Goal: Transaction & Acquisition: Download file/media

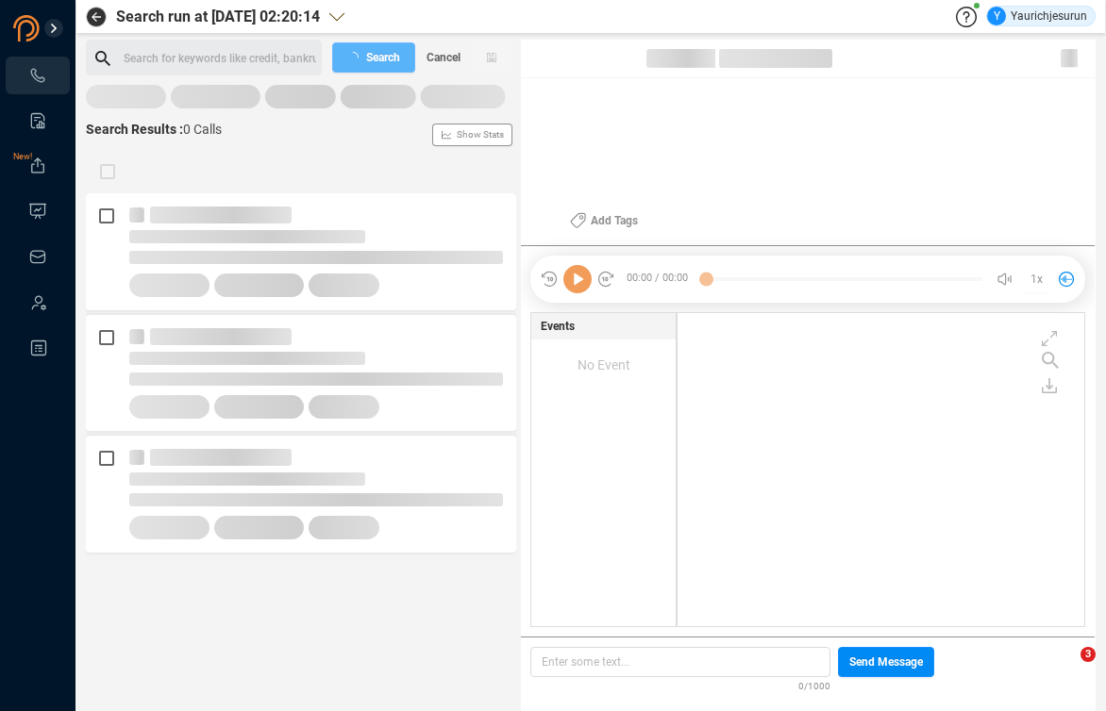
scroll to position [309, 397]
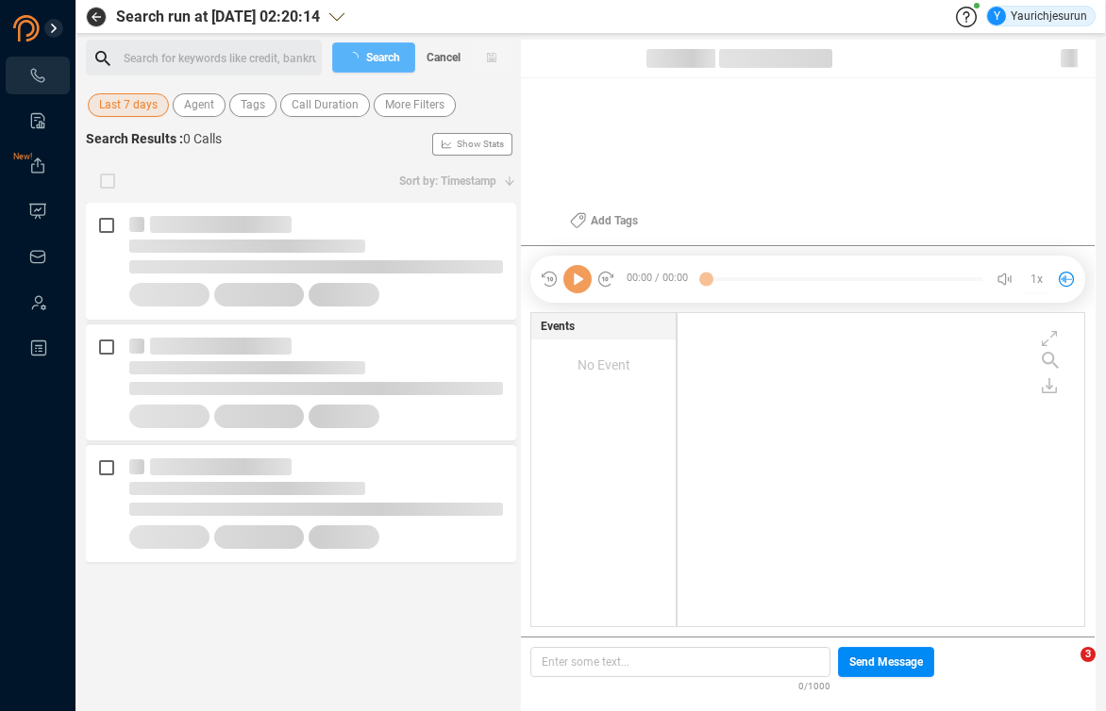
click at [130, 97] on span "Last 7 days" at bounding box center [128, 105] width 58 height 24
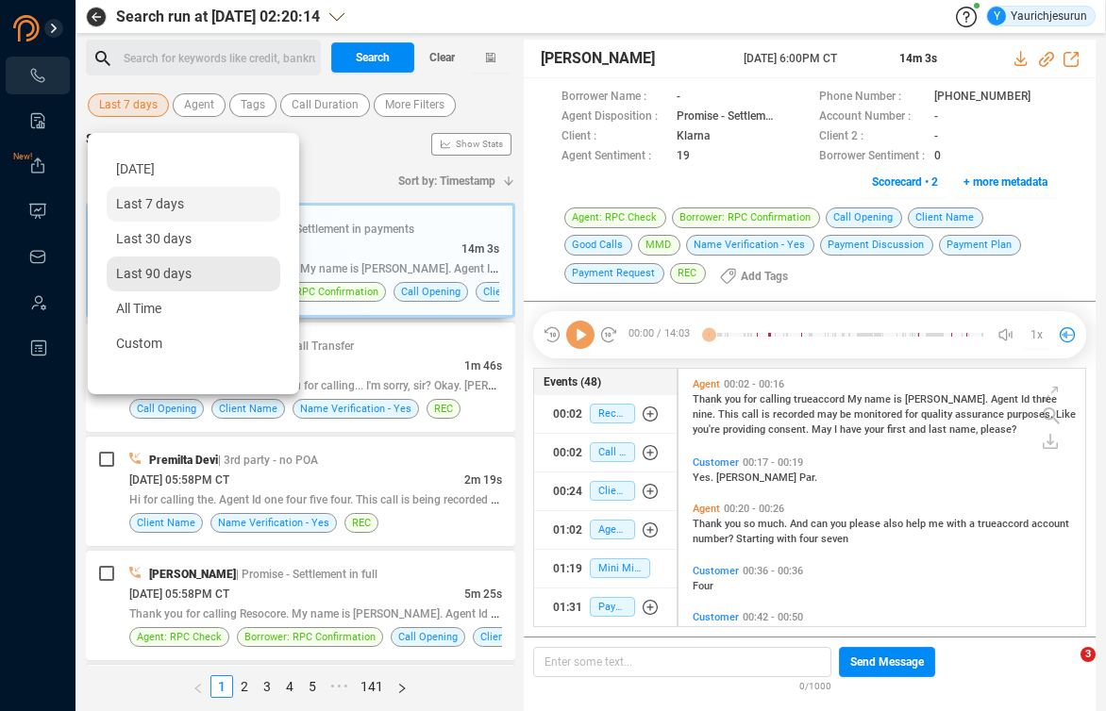
scroll to position [254, 396]
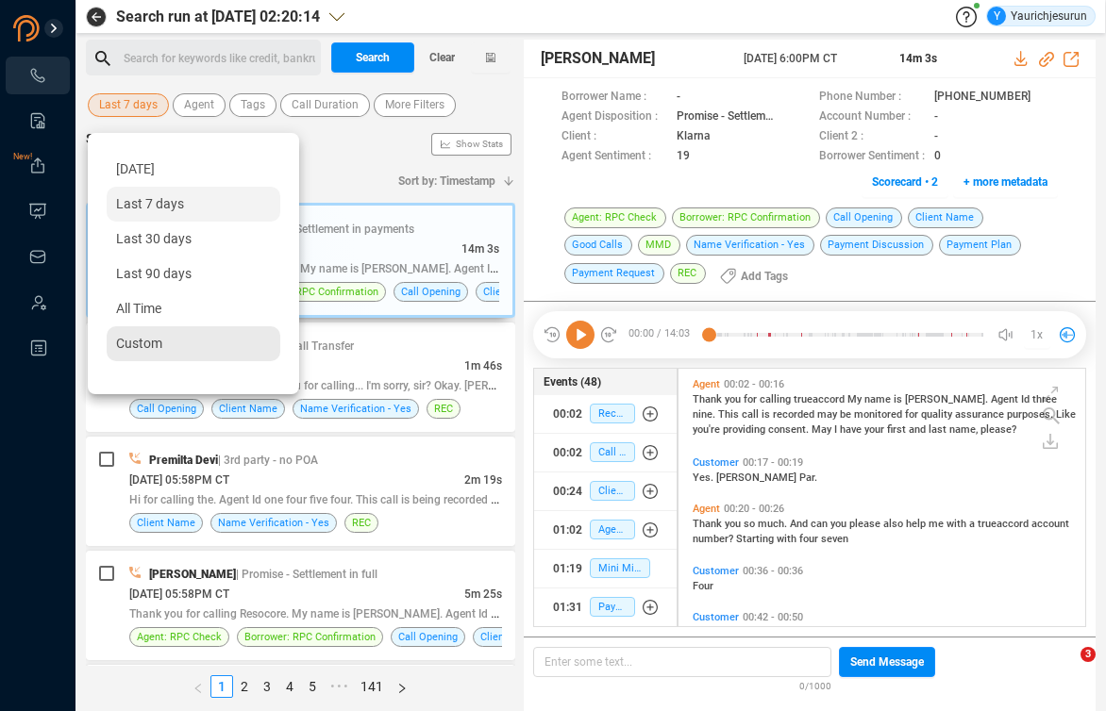
click at [153, 337] on span "Custom" at bounding box center [139, 343] width 46 height 15
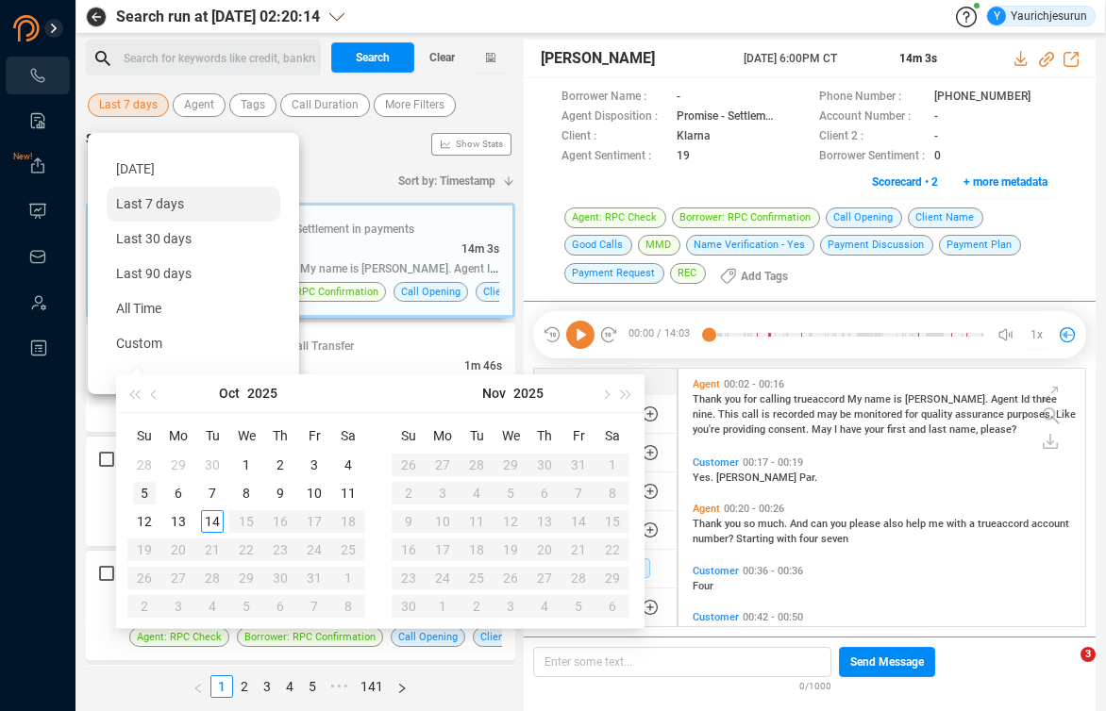
type input "[DATE]"
click at [143, 494] on div "5" at bounding box center [144, 493] width 23 height 23
type input "[DATE]"
click at [351, 493] on div "11" at bounding box center [348, 493] width 23 height 23
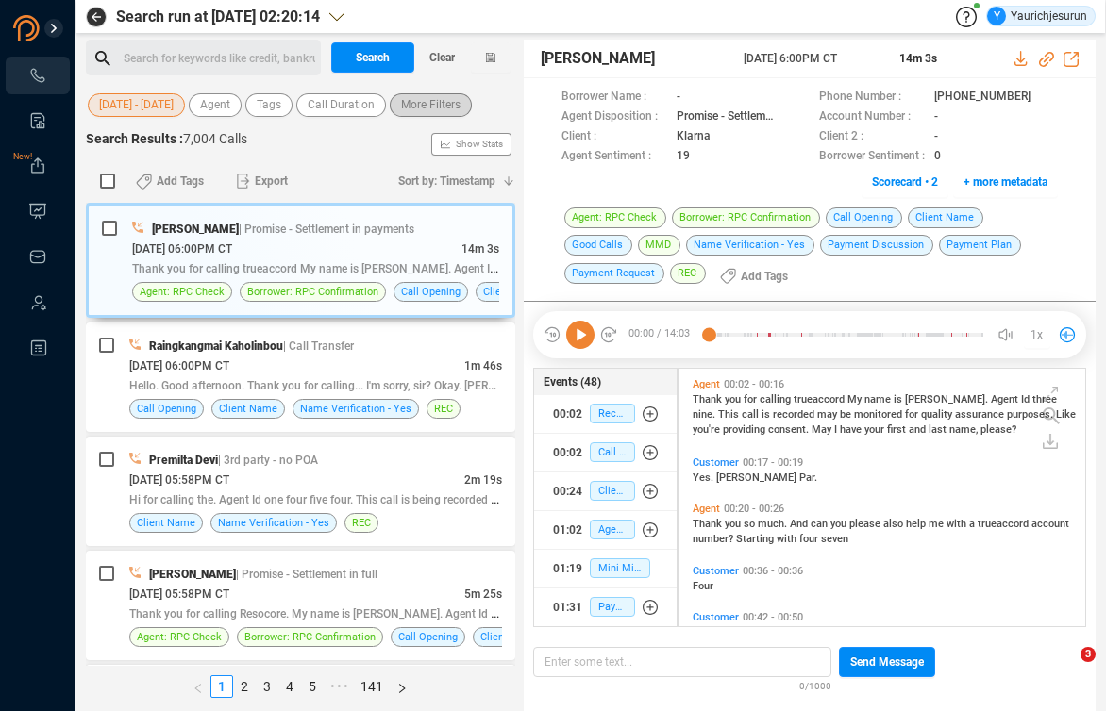
click at [426, 102] on span "More Filters" at bounding box center [430, 105] width 59 height 24
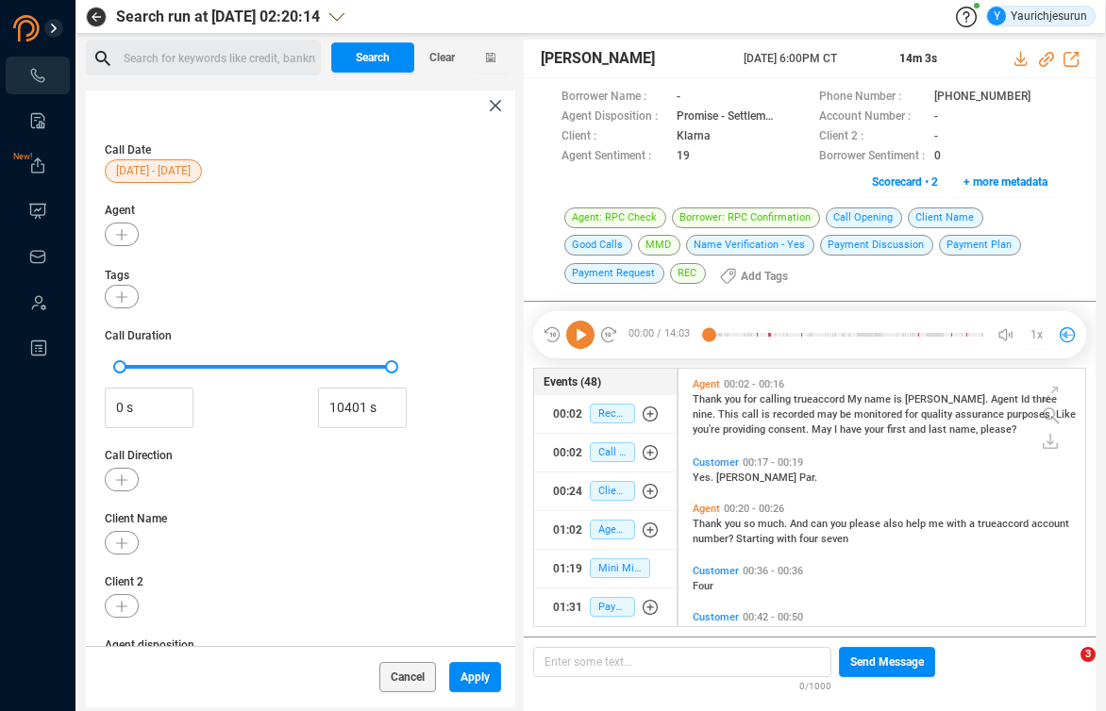
scroll to position [250, 0]
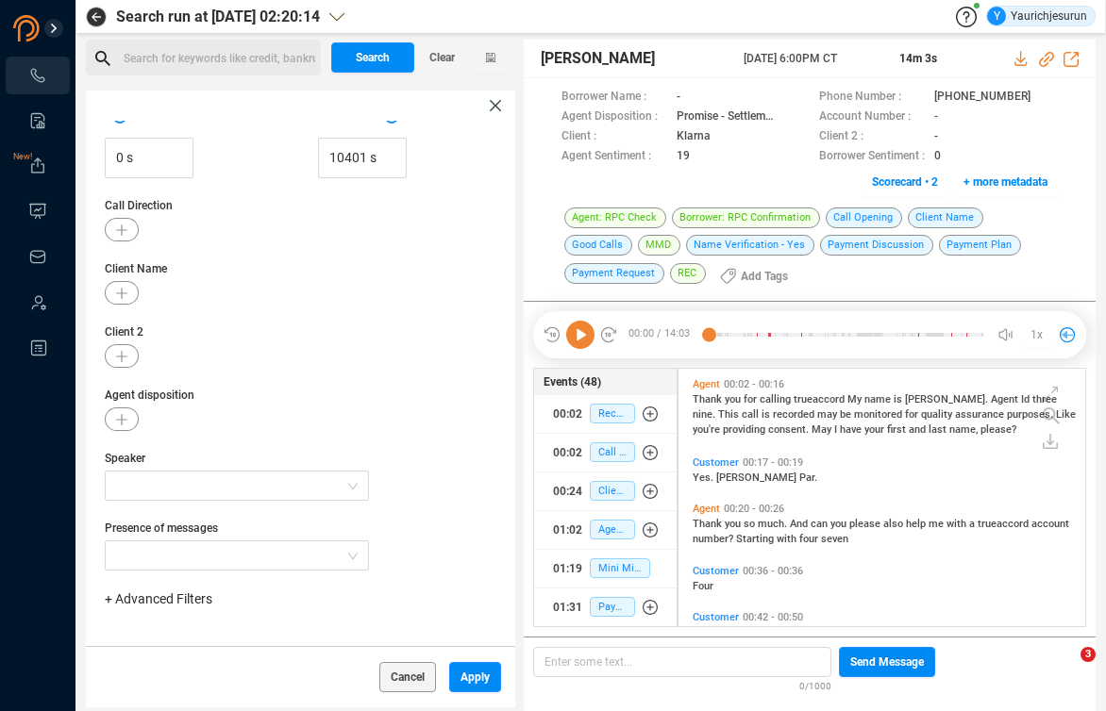
click at [136, 597] on span "+ Advanced Filters" at bounding box center [159, 599] width 108 height 15
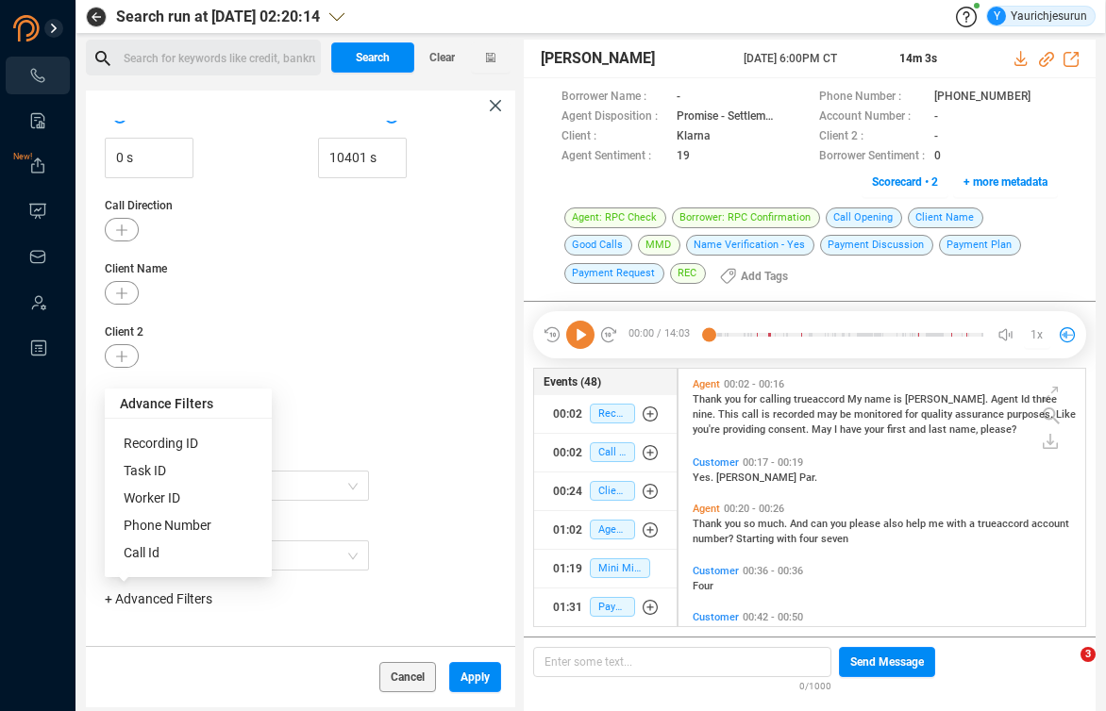
click at [176, 526] on span "Phone Number" at bounding box center [168, 525] width 88 height 15
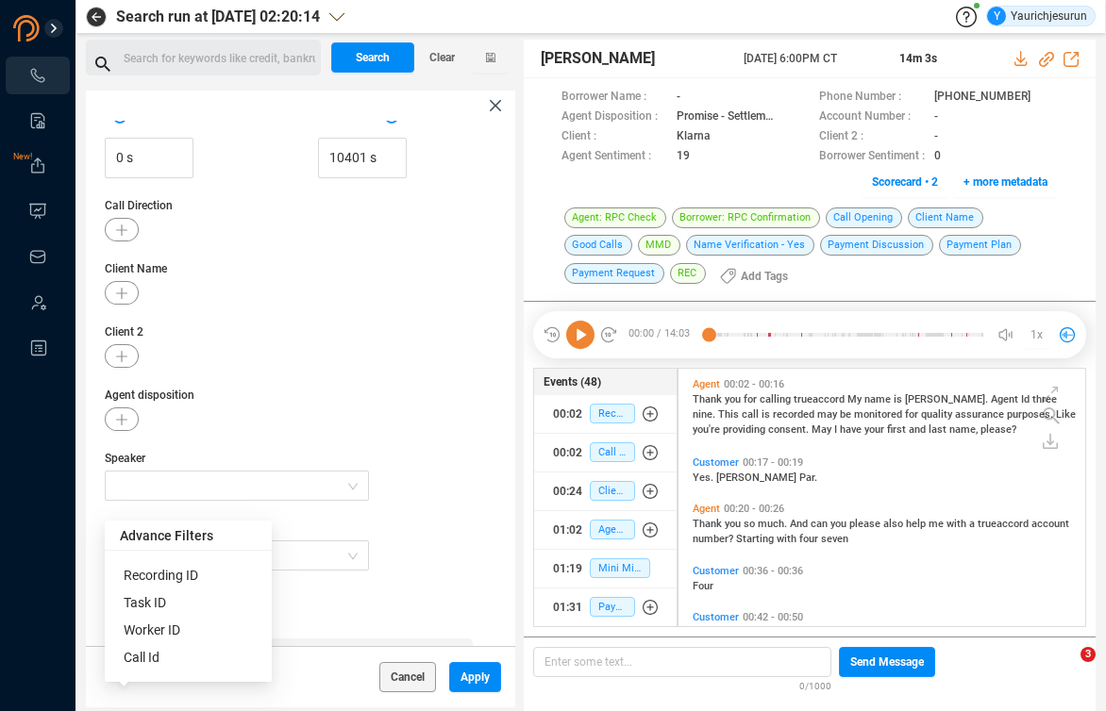
scroll to position [339, 0]
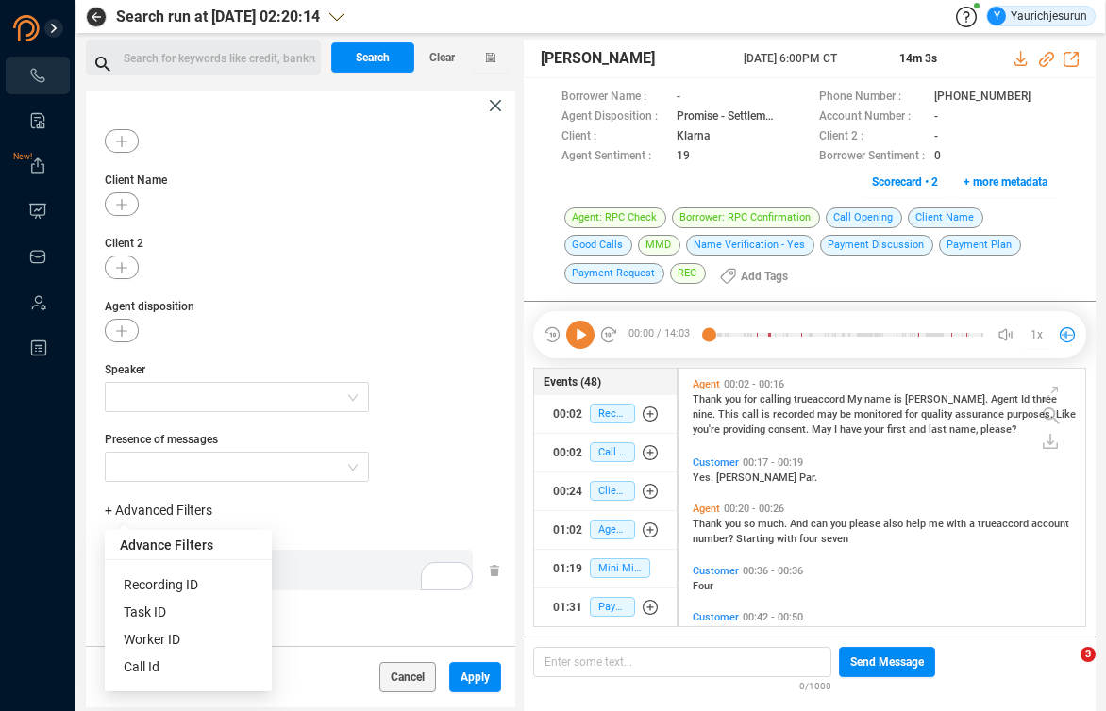
click at [302, 568] on div "Enter a comma separated list ﻿" at bounding box center [293, 570] width 359 height 41
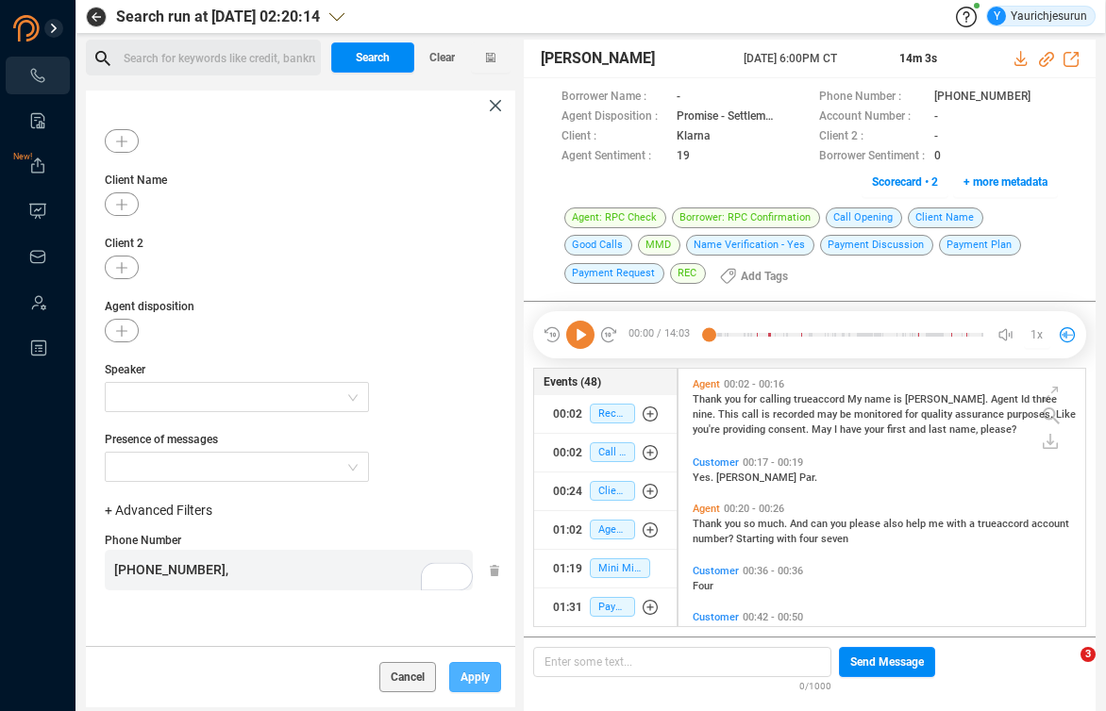
scroll to position [933, 0]
click at [476, 671] on span "Apply" at bounding box center [474, 677] width 29 height 30
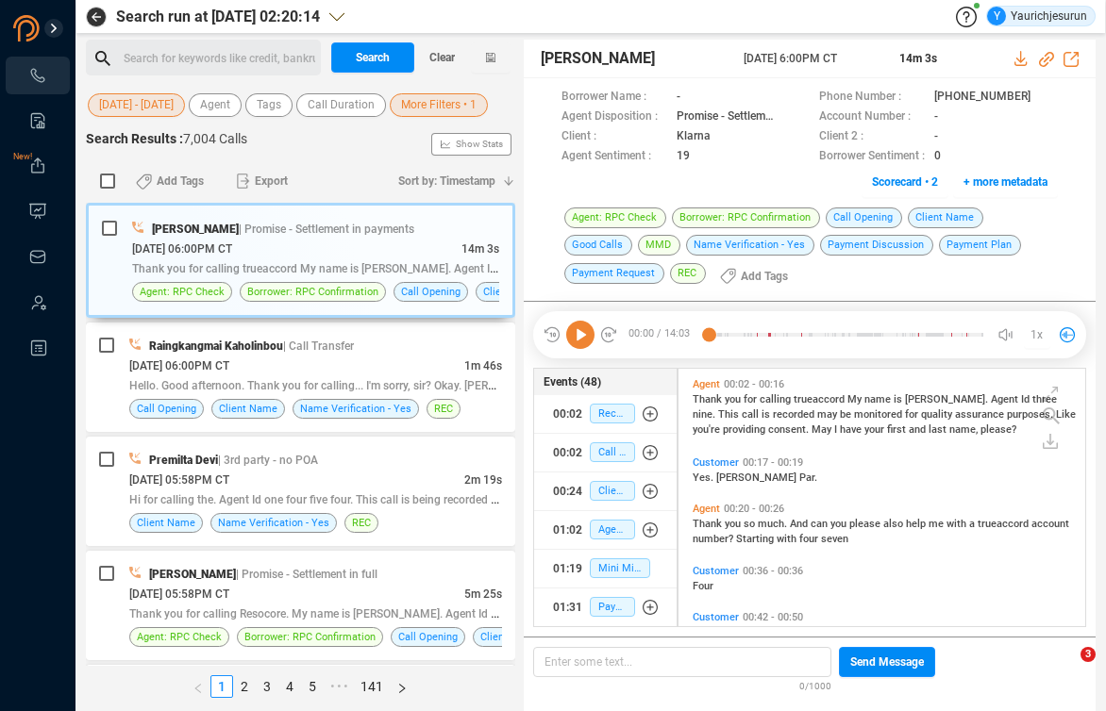
scroll to position [0, 0]
click at [372, 55] on span "Search" at bounding box center [373, 57] width 34 height 30
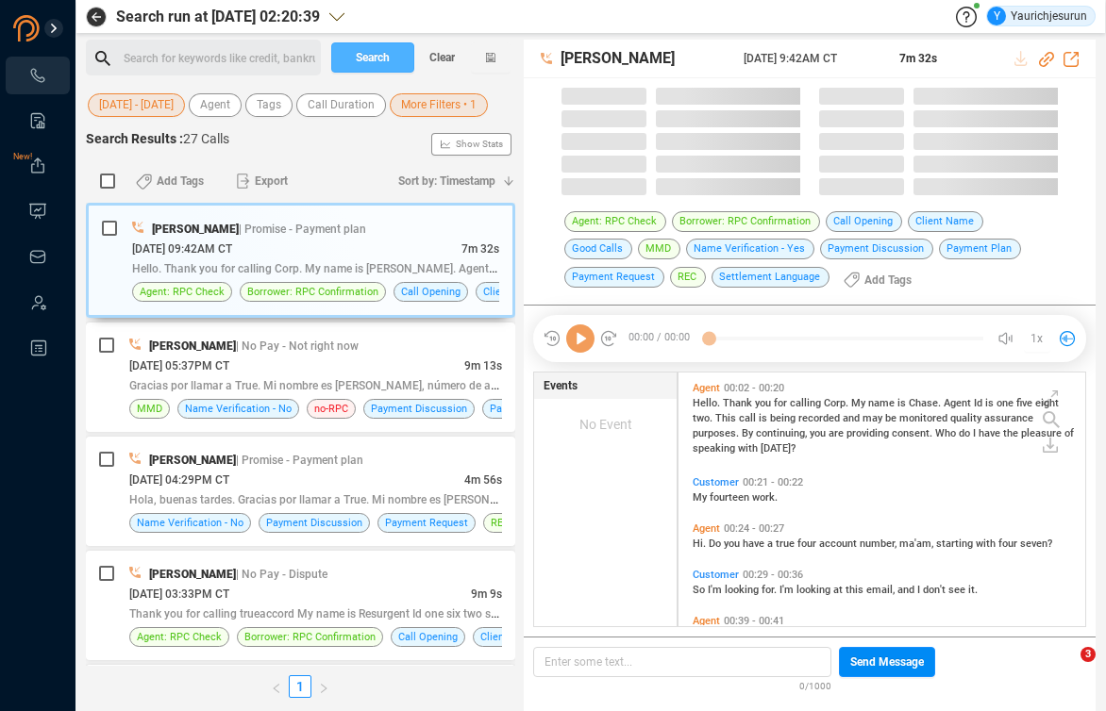
scroll to position [254, 396]
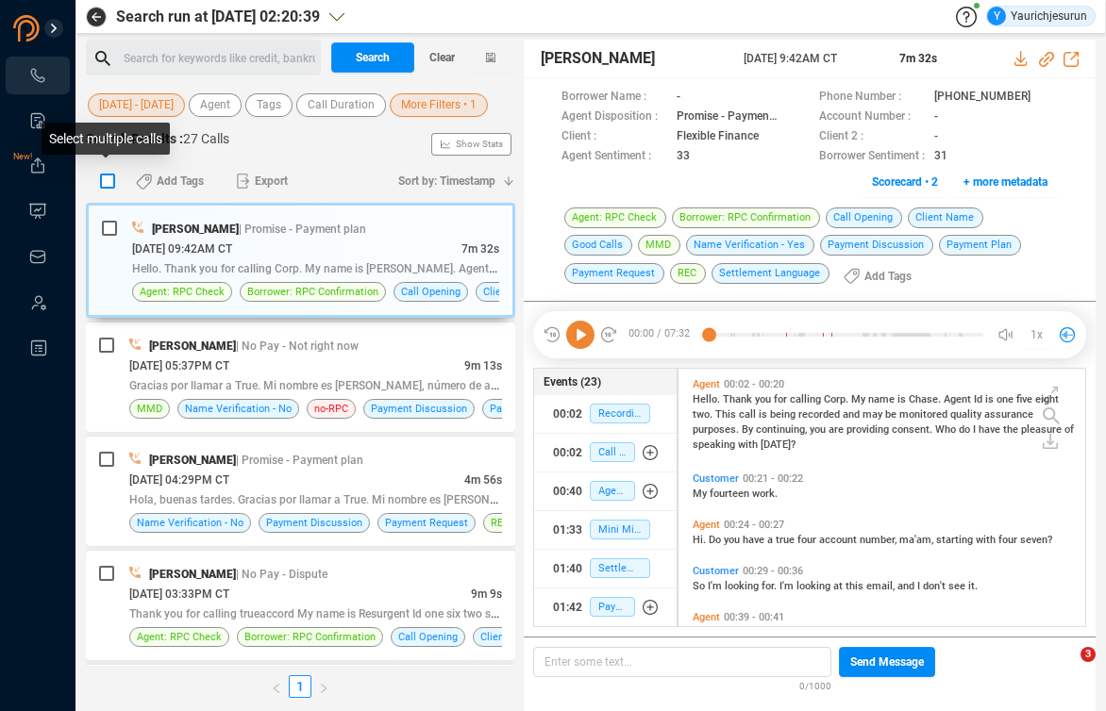
click at [106, 181] on input "checkbox" at bounding box center [107, 181] width 15 height 15
checkbox input "true"
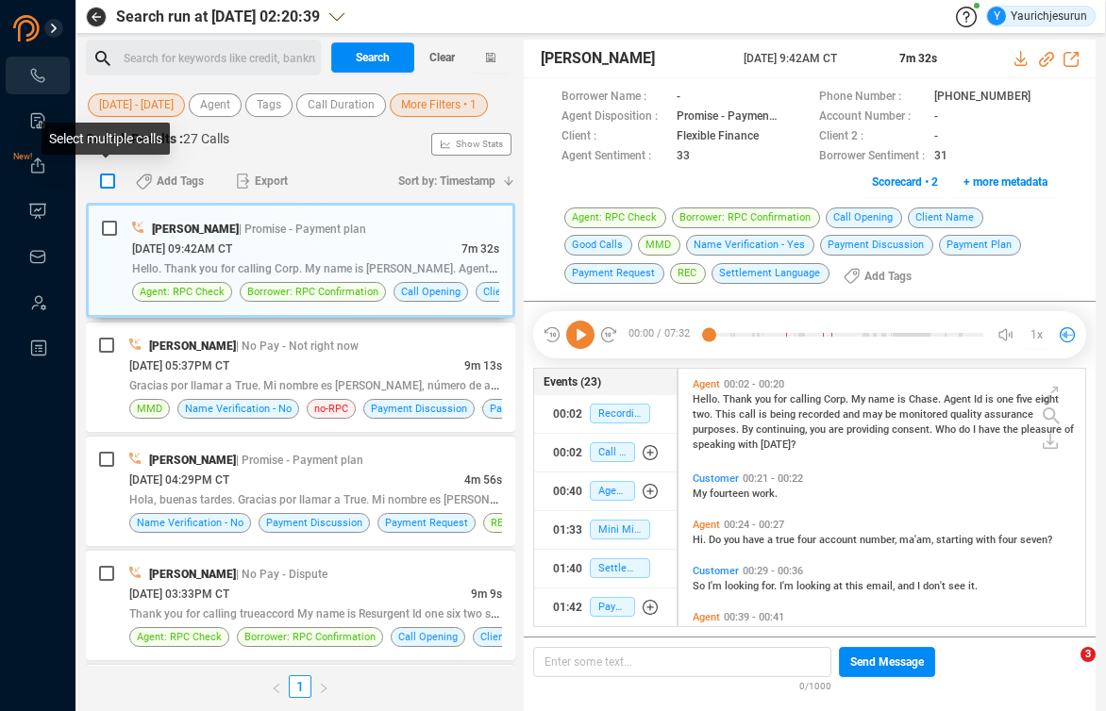
checkbox input "true"
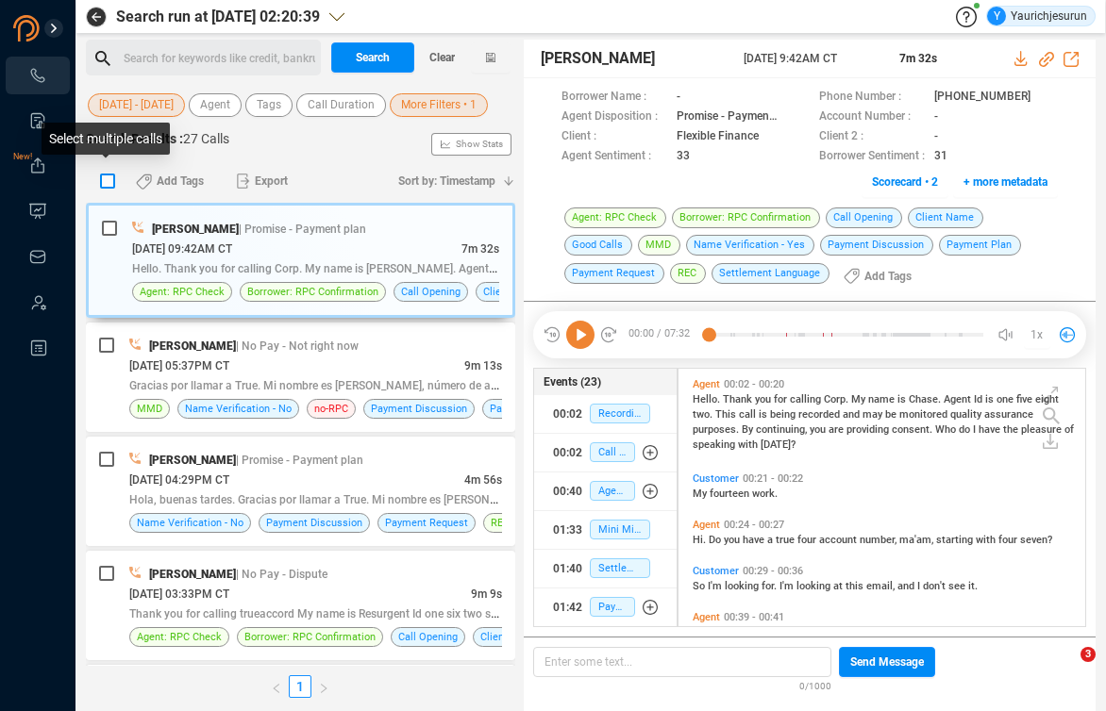
checkbox input "true"
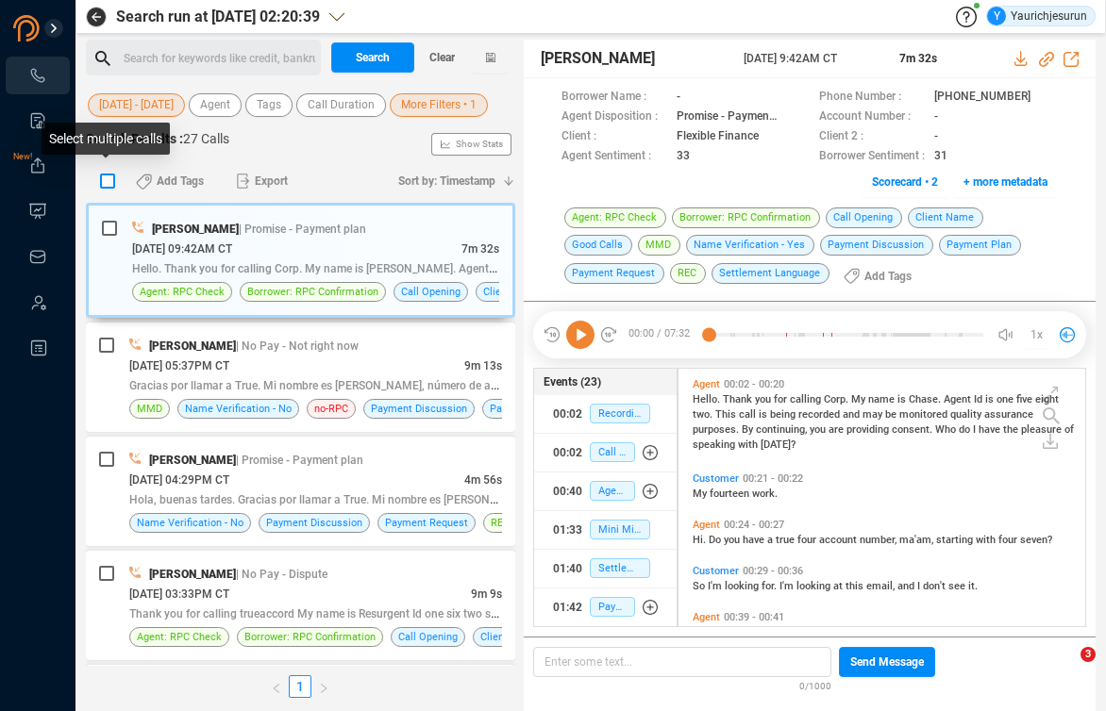
checkbox input "true"
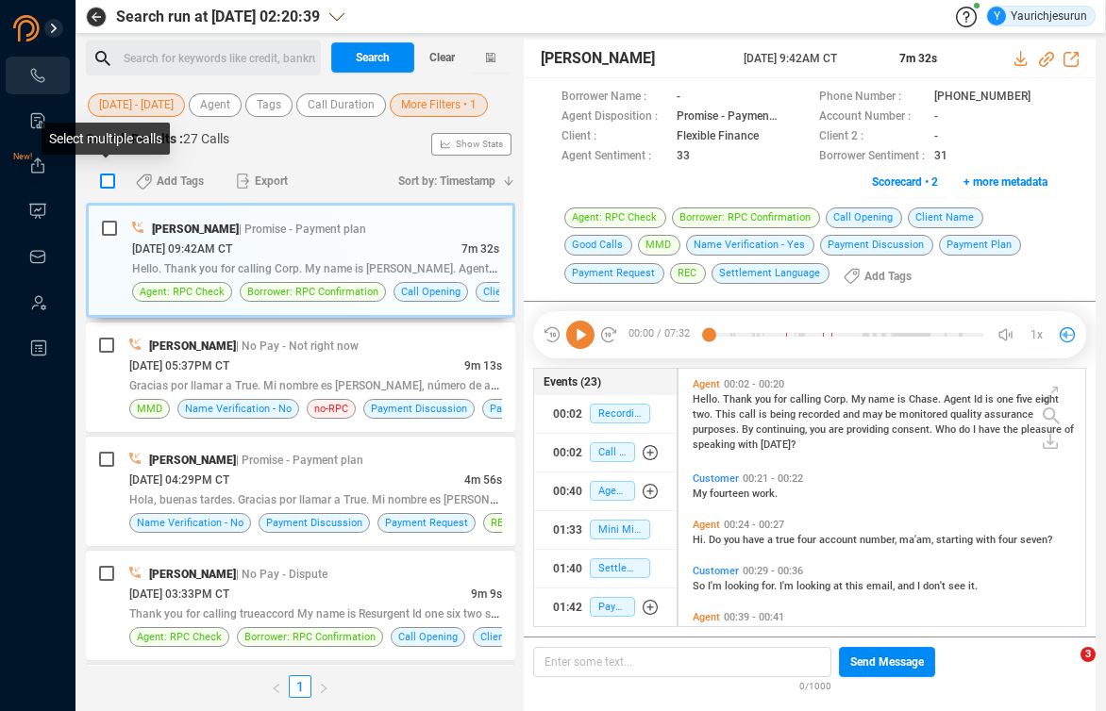
checkbox input "true"
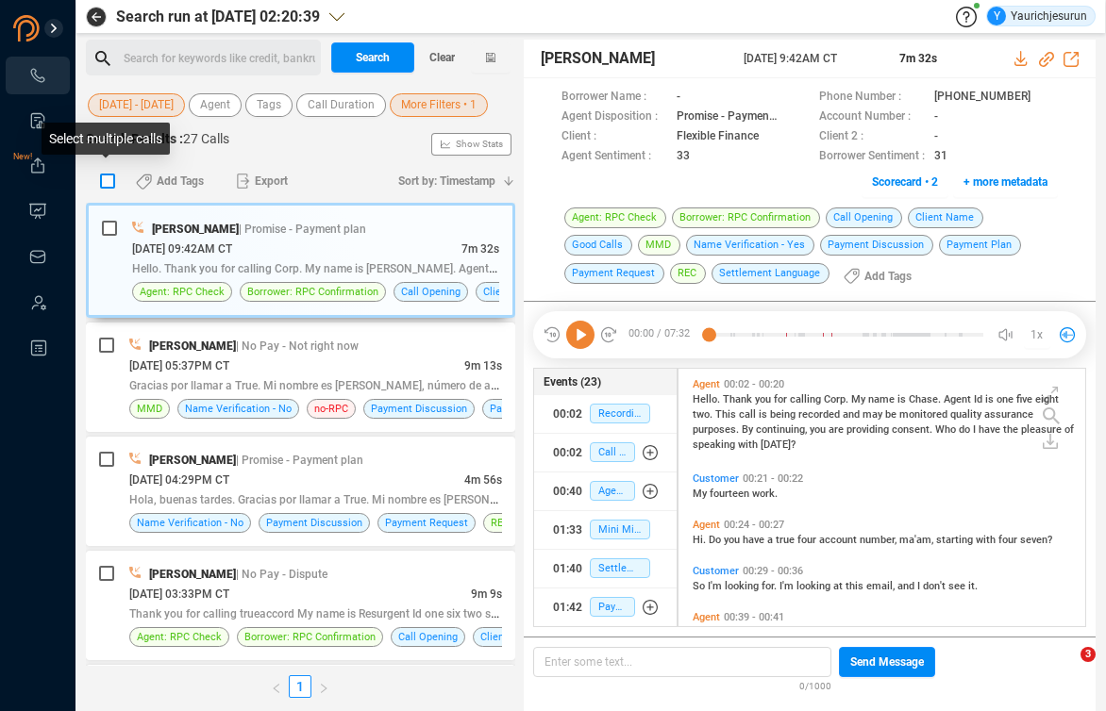
checkbox input "true"
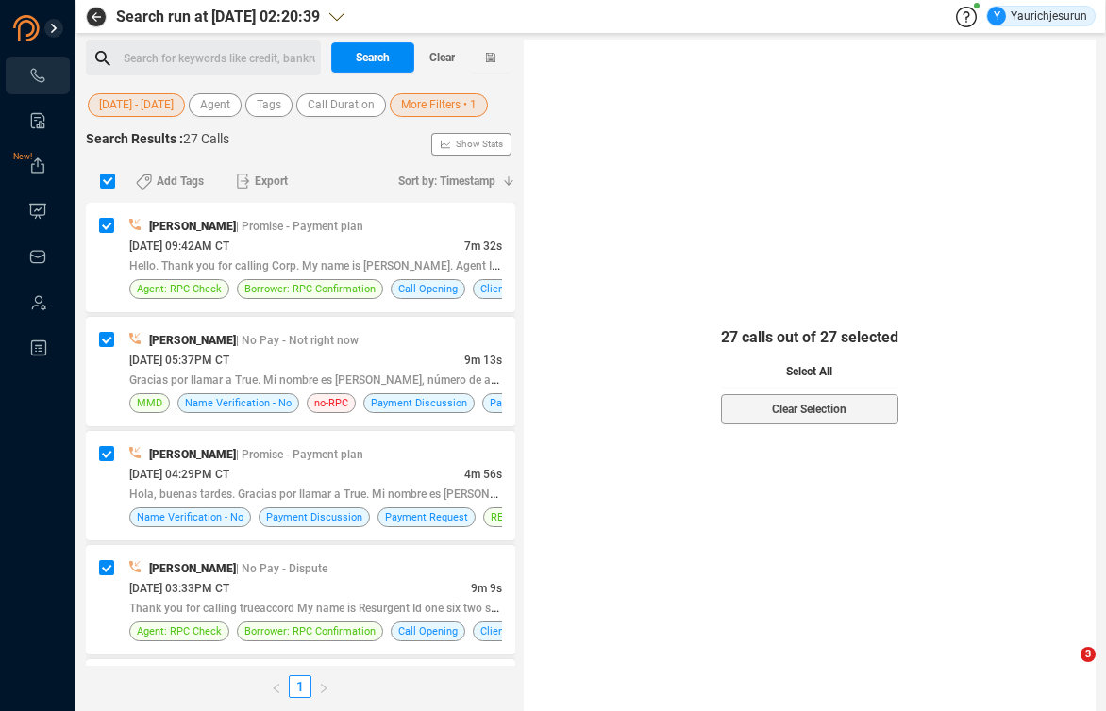
click at [857, 377] on button "Select All" at bounding box center [809, 372] width 177 height 30
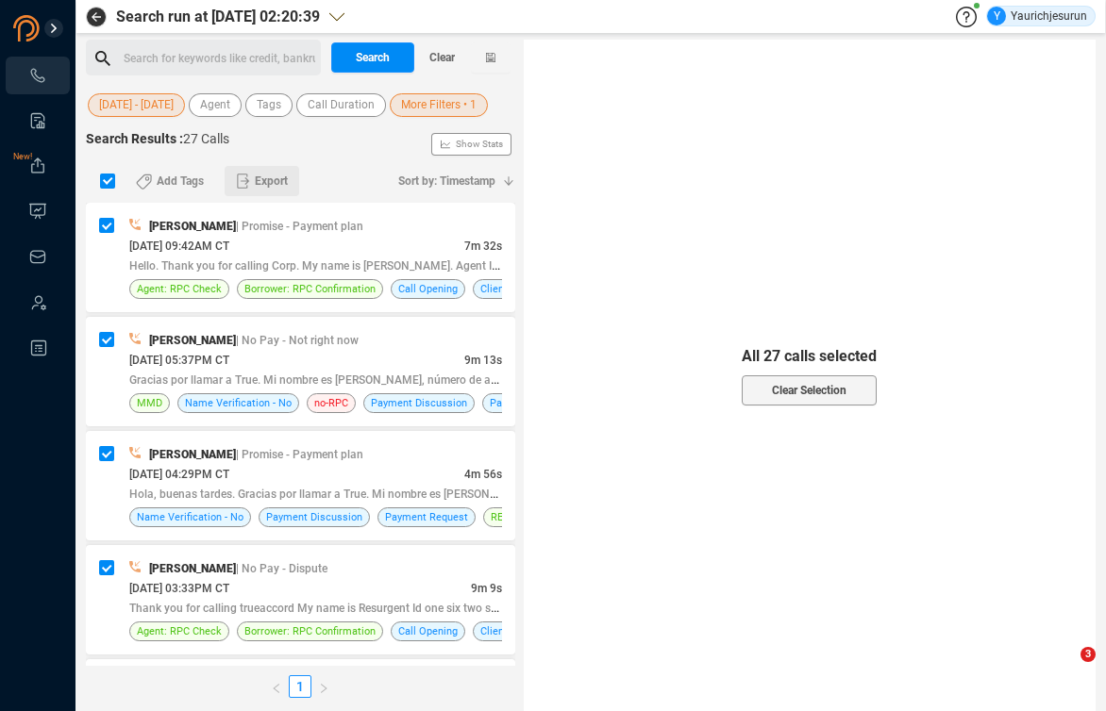
click at [277, 192] on span "Export" at bounding box center [271, 181] width 33 height 30
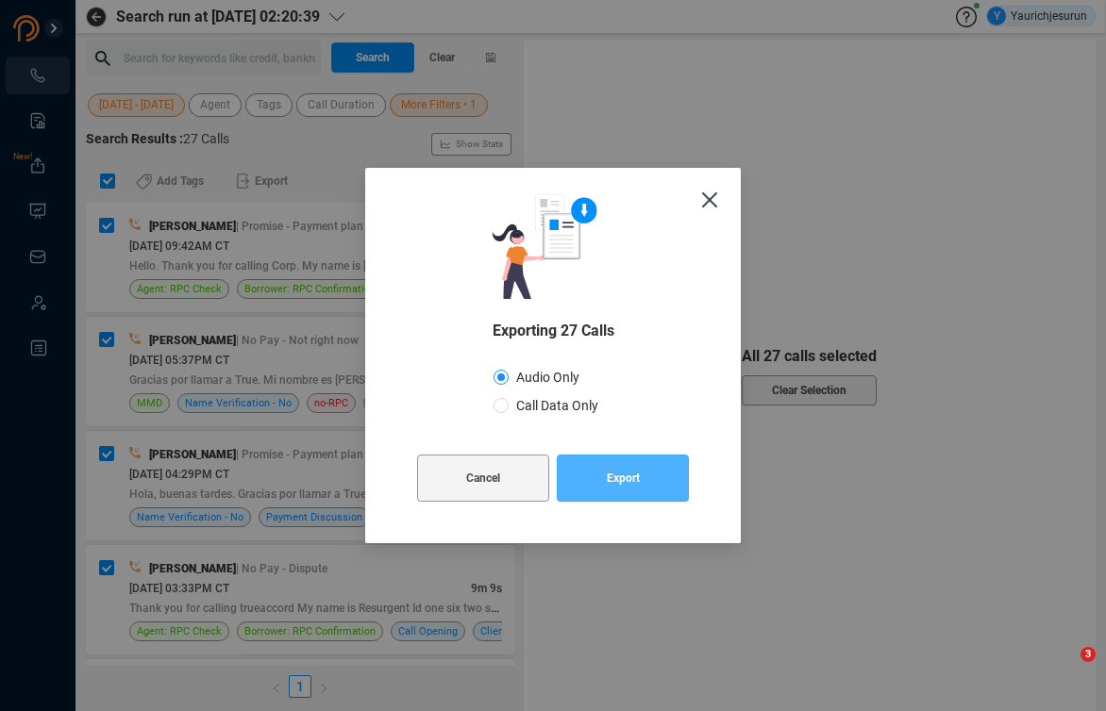
click at [621, 483] on span "Export" at bounding box center [623, 478] width 33 height 47
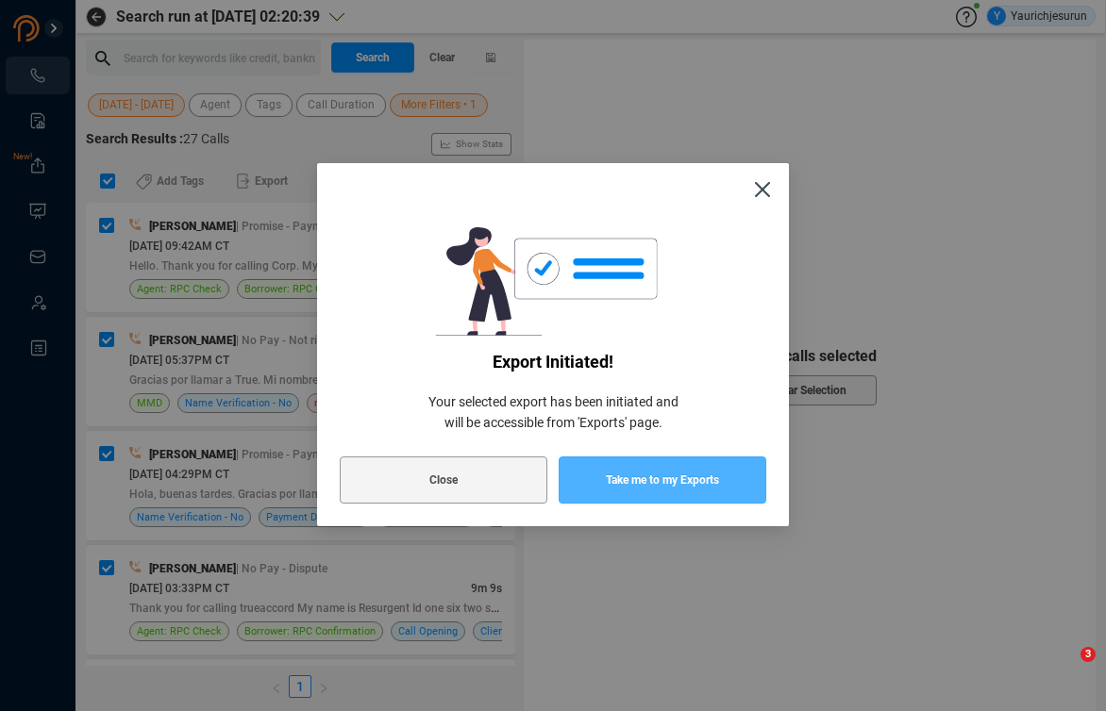
click at [621, 483] on span "Take me to my Exports" at bounding box center [662, 480] width 113 height 47
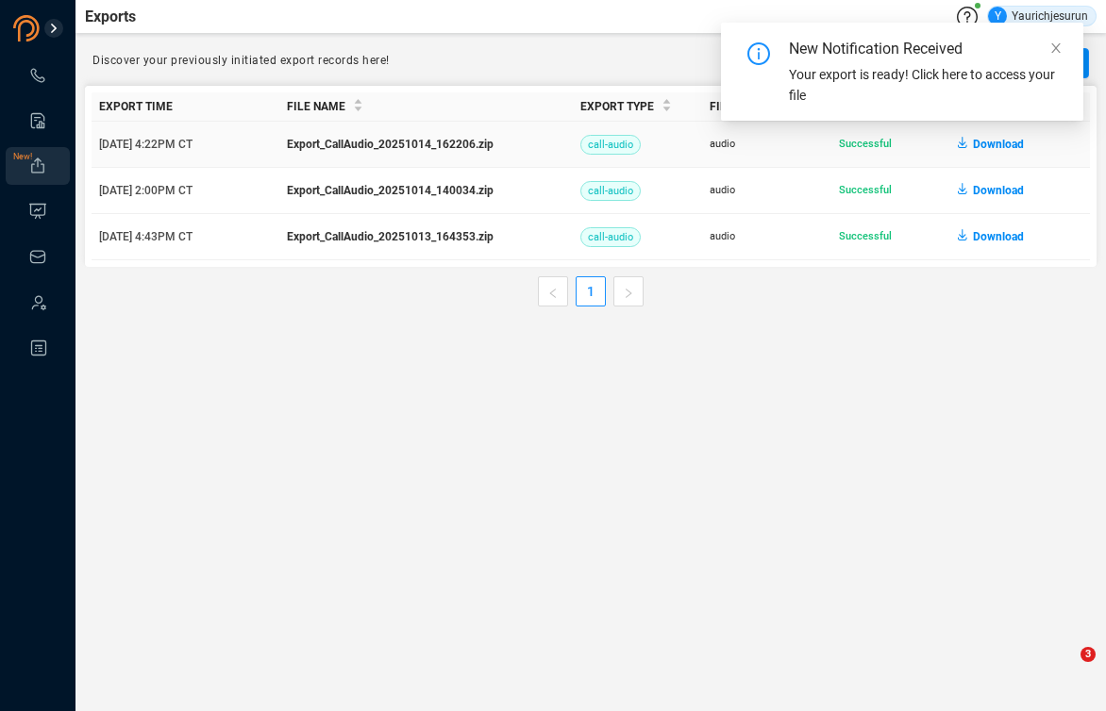
click at [987, 146] on span "Download" at bounding box center [998, 144] width 51 height 30
